Goal: Find specific page/section: Find specific page/section

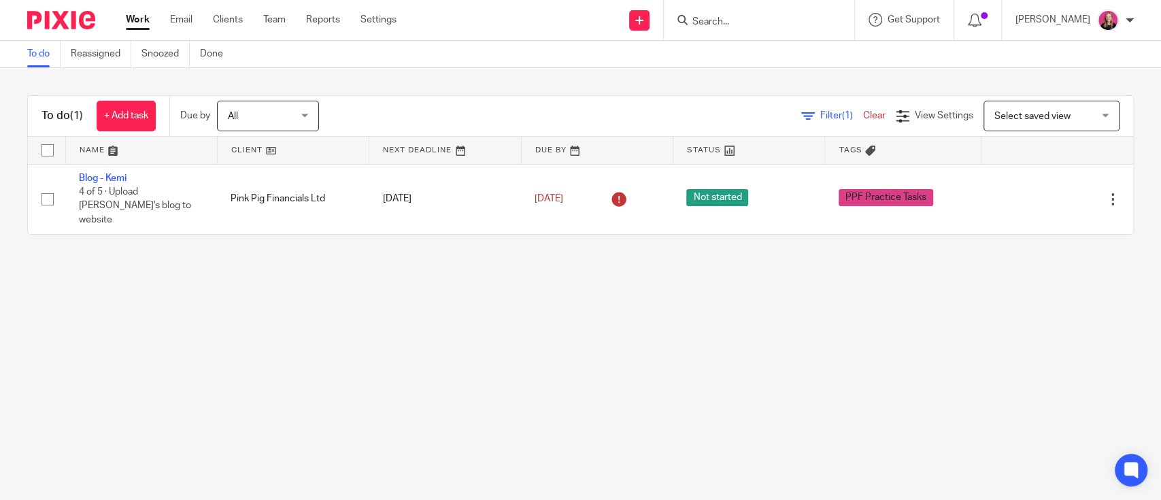
click at [747, 22] on input "Search" at bounding box center [752, 22] width 122 height 12
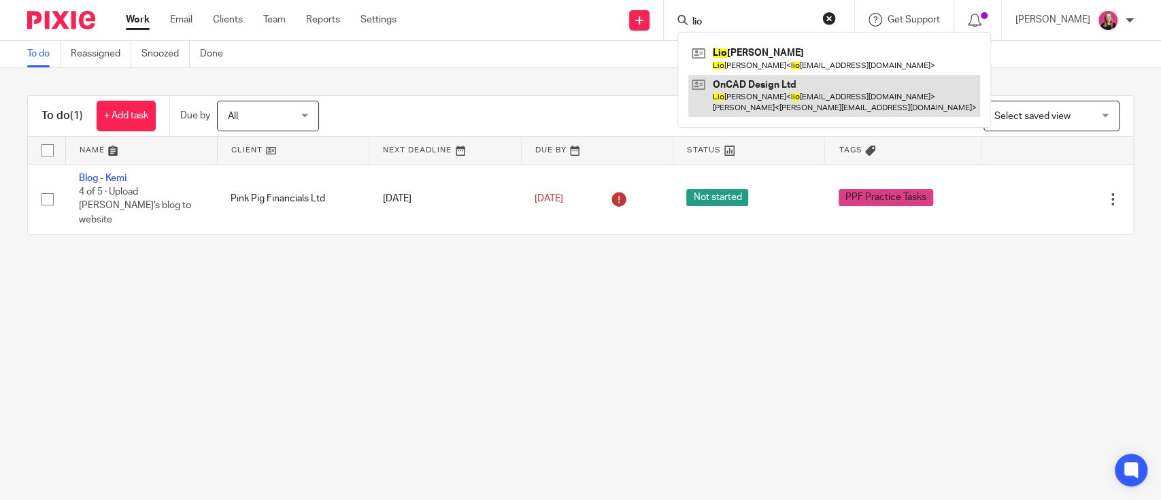
type input "lio"
click at [735, 84] on link at bounding box center [834, 96] width 292 height 42
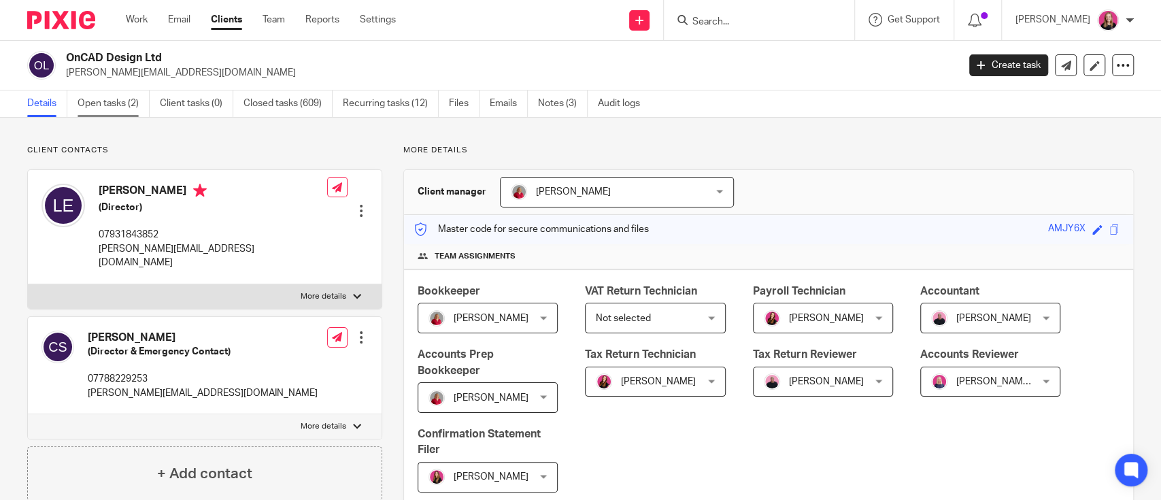
click at [109, 103] on link "Open tasks (2)" at bounding box center [114, 103] width 72 height 27
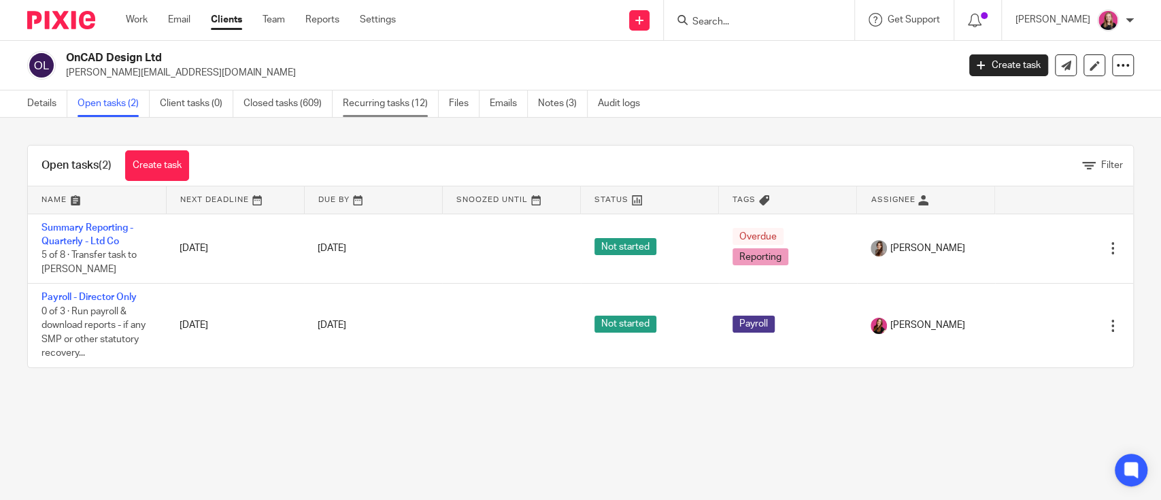
click at [366, 103] on link "Recurring tasks (12)" at bounding box center [391, 103] width 96 height 27
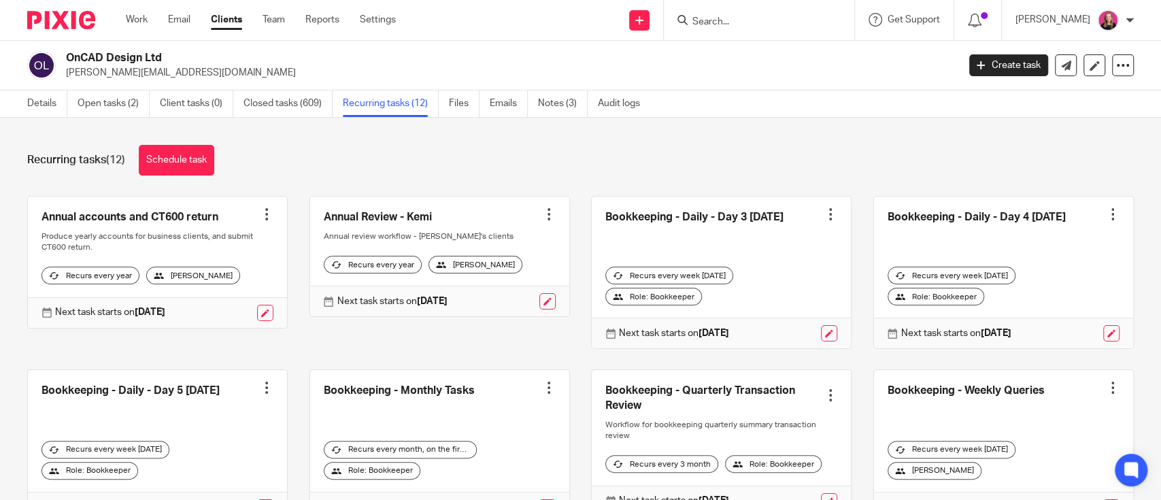
click at [27, 90] on div "OnCAD Design Ltd [PERSON_NAME][EMAIL_ADDRESS][DOMAIN_NAME] Create task Update f…" at bounding box center [580, 66] width 1161 height 50
click at [31, 100] on link "Details" at bounding box center [47, 103] width 40 height 27
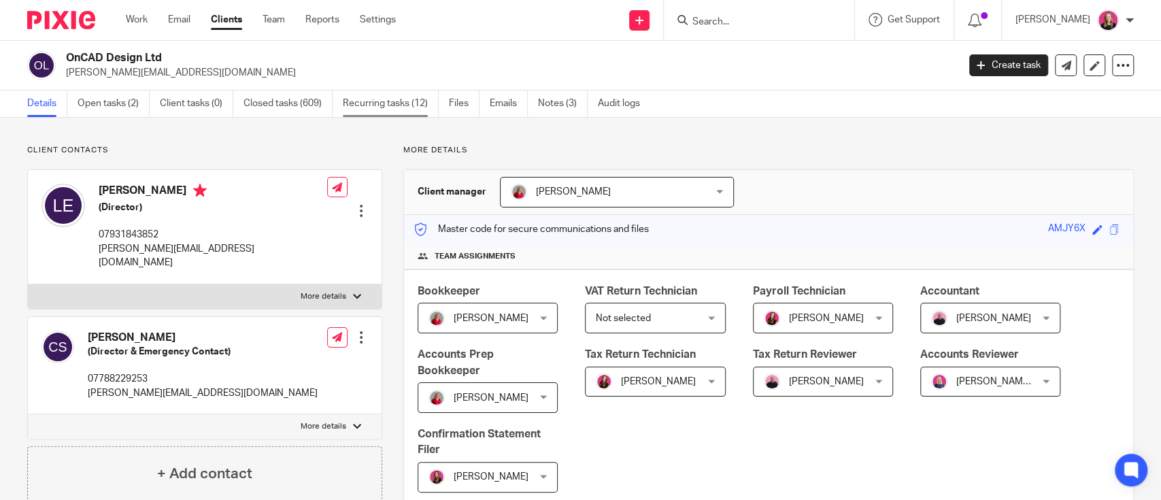
click at [354, 98] on link "Recurring tasks (12)" at bounding box center [391, 103] width 96 height 27
